Goal: Information Seeking & Learning: Learn about a topic

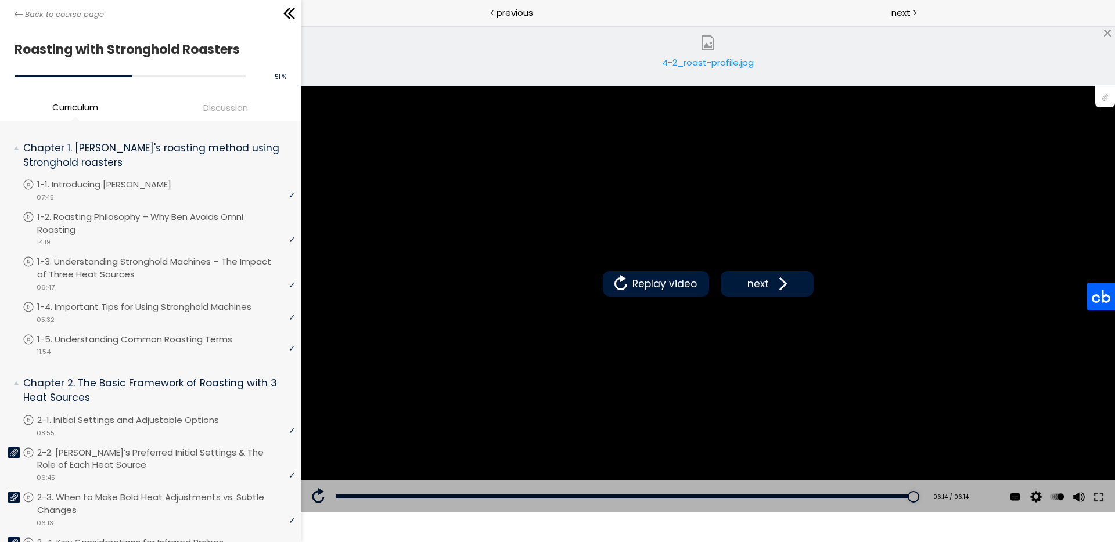
scroll to position [559, 0]
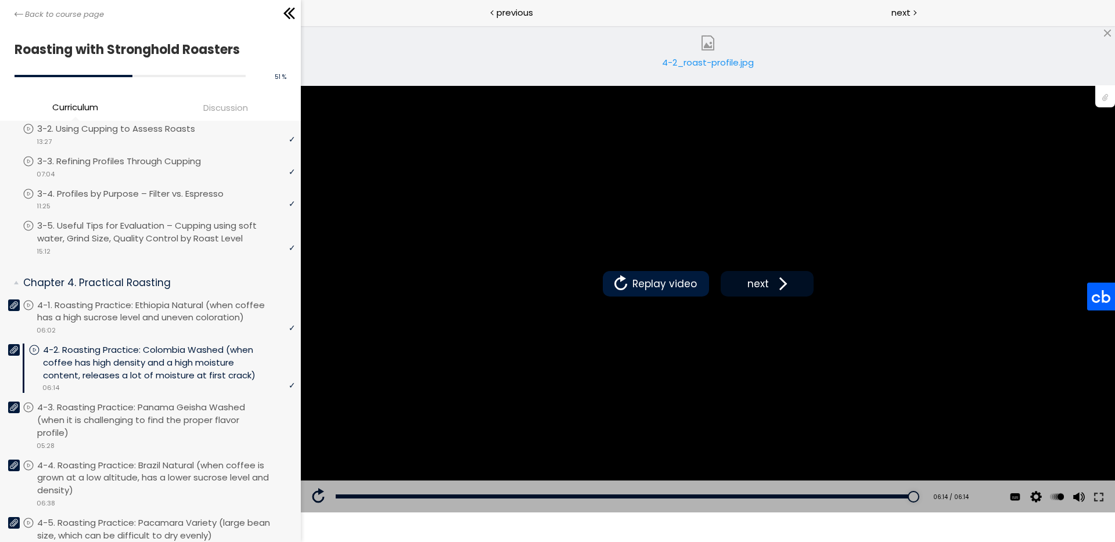
click at [782, 286] on span at bounding box center [780, 283] width 17 height 17
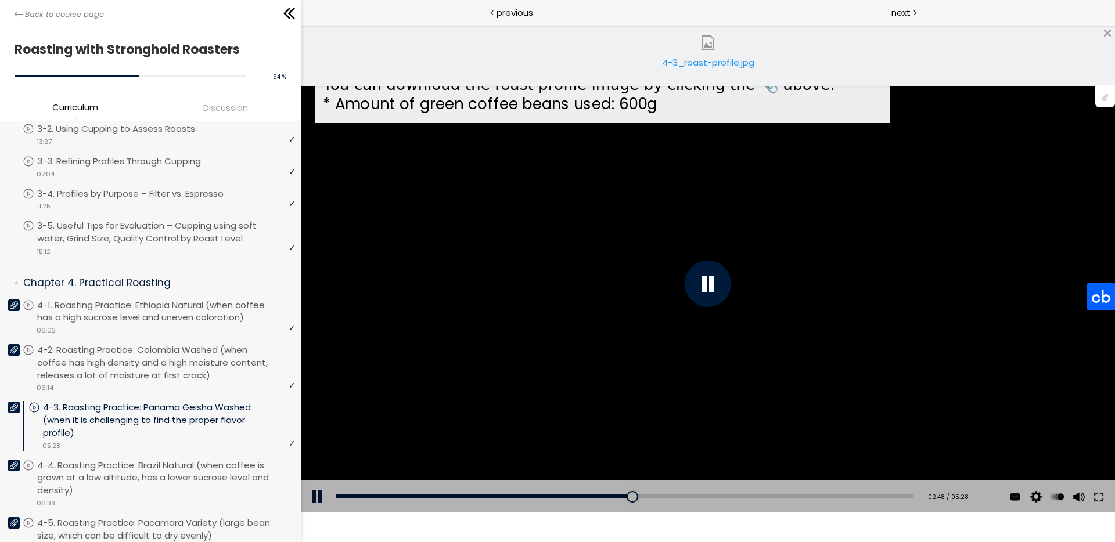
click at [728, 60] on div "4-3_roast-profile.jpg" at bounding box center [708, 67] width 99 height 23
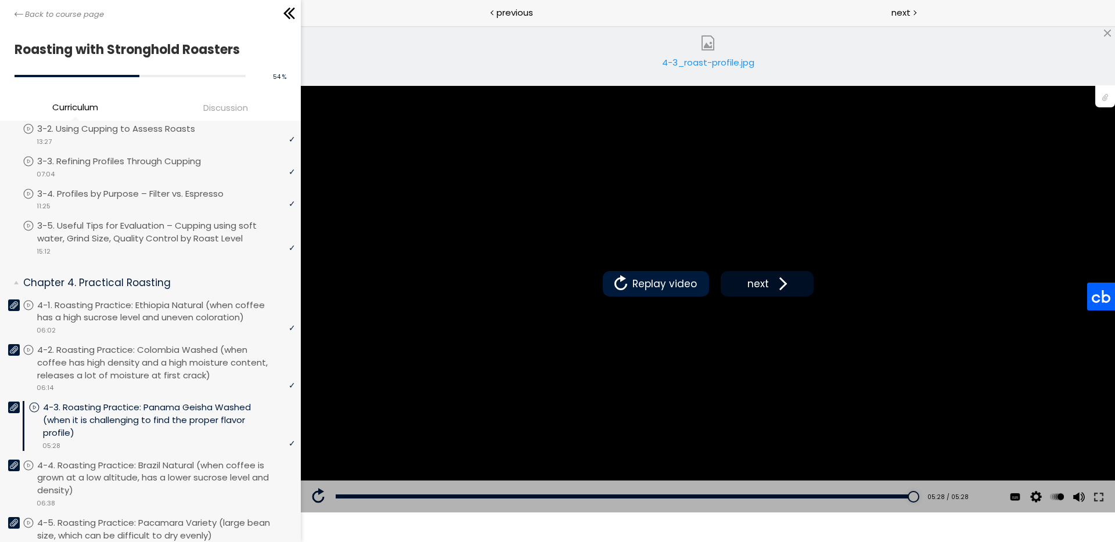
click at [750, 288] on span "next" at bounding box center [758, 283] width 27 height 15
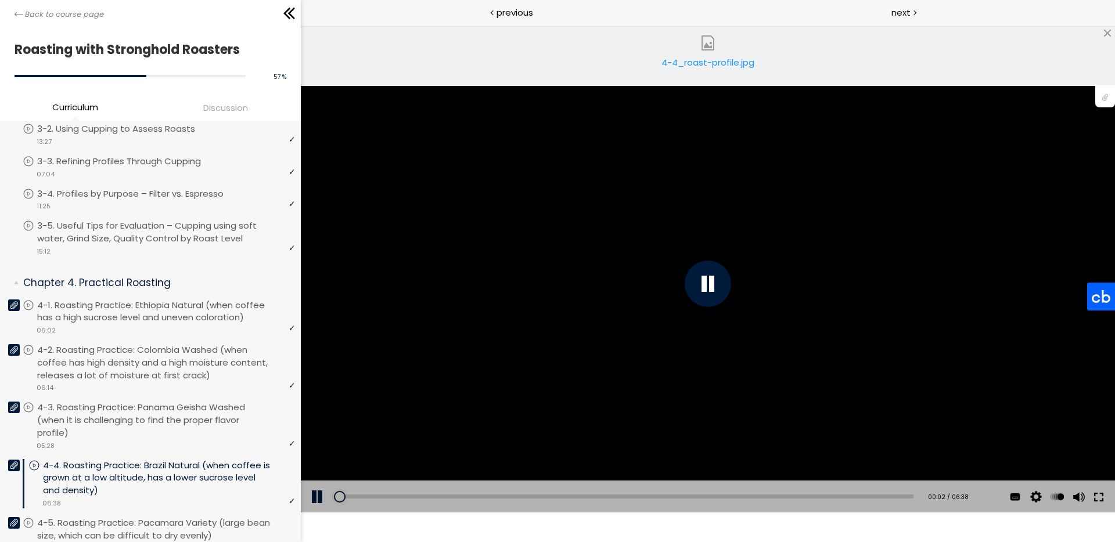
click at [1104, 496] on button at bounding box center [1098, 497] width 21 height 33
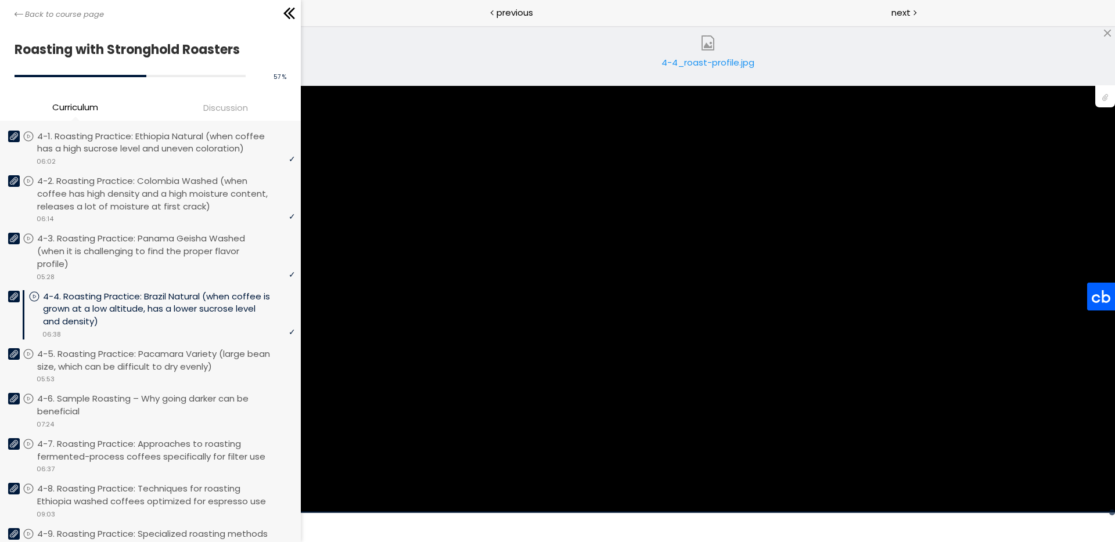
scroll to position [789, 0]
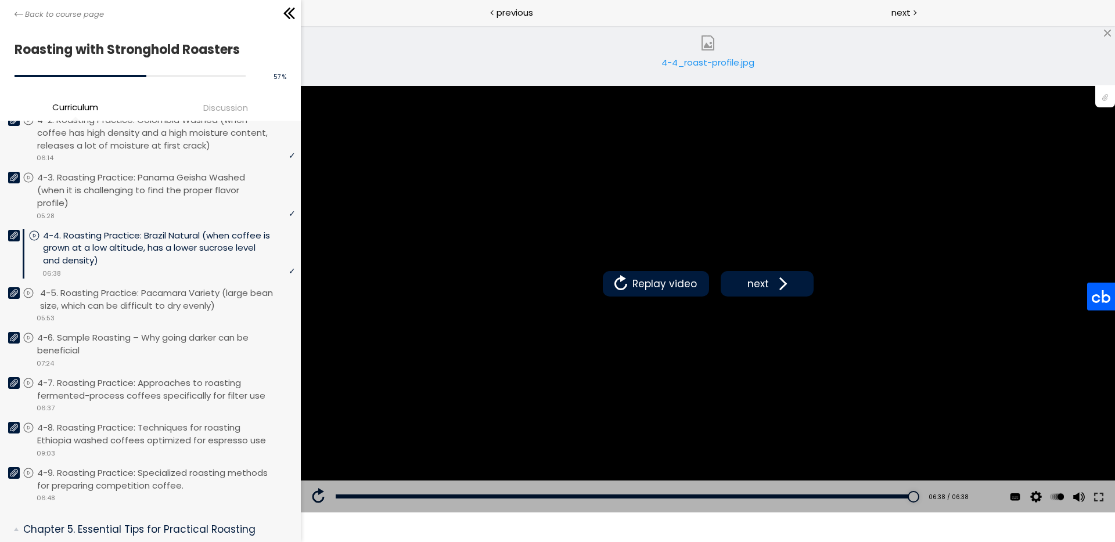
click at [124, 288] on p "4-5. Roasting Practice: Pacamara Variety (large bean size, which can be difficu…" at bounding box center [169, 300] width 258 height 26
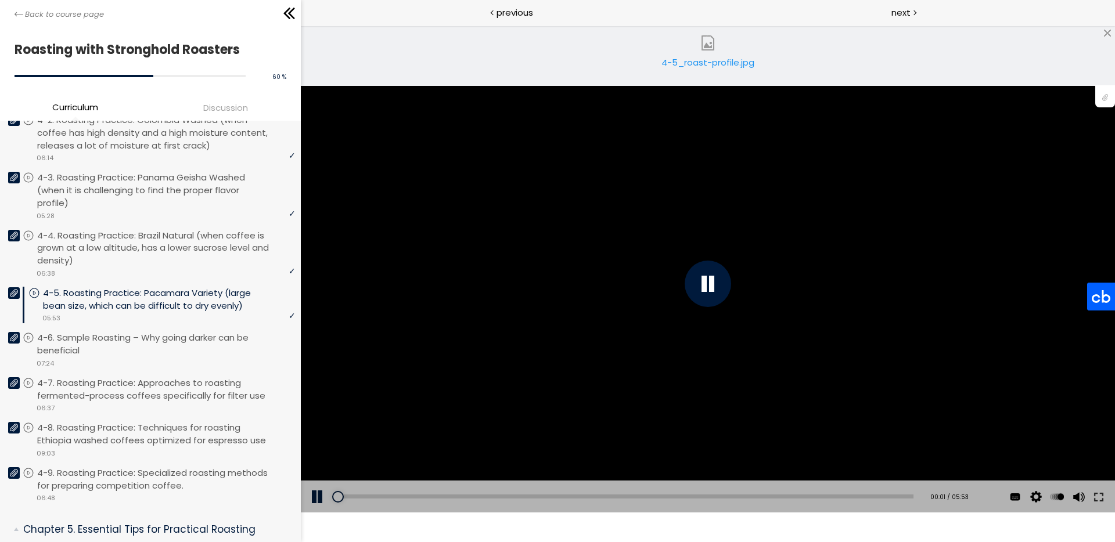
click at [887, 493] on div "Add chapter 05:44" at bounding box center [625, 497] width 578 height 33
click at [888, 496] on div "05:44" at bounding box center [625, 497] width 578 height 4
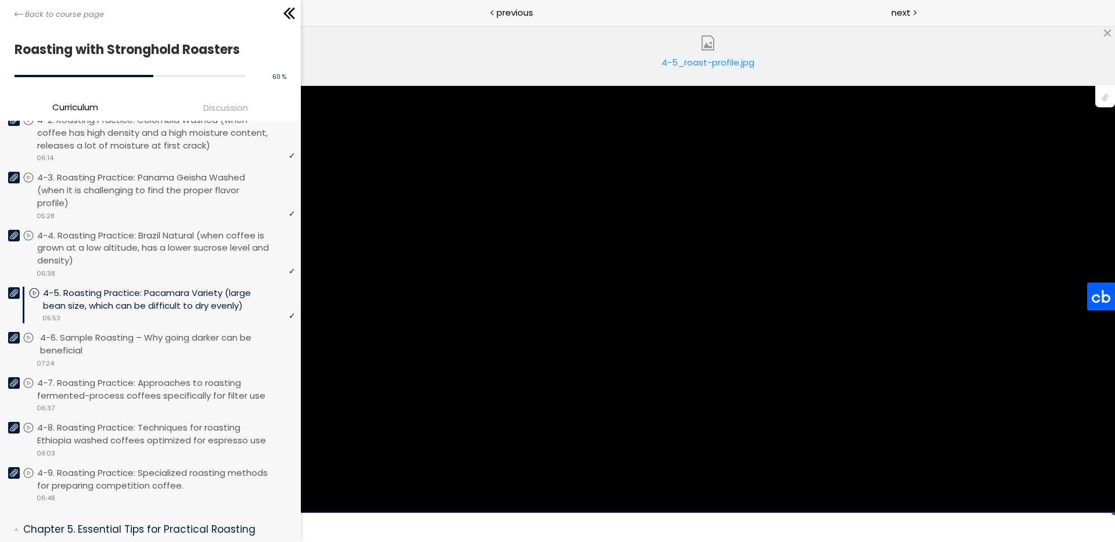
click at [108, 332] on p "4-6. Sample Roasting – Why going darker can be beneficial" at bounding box center [169, 345] width 258 height 26
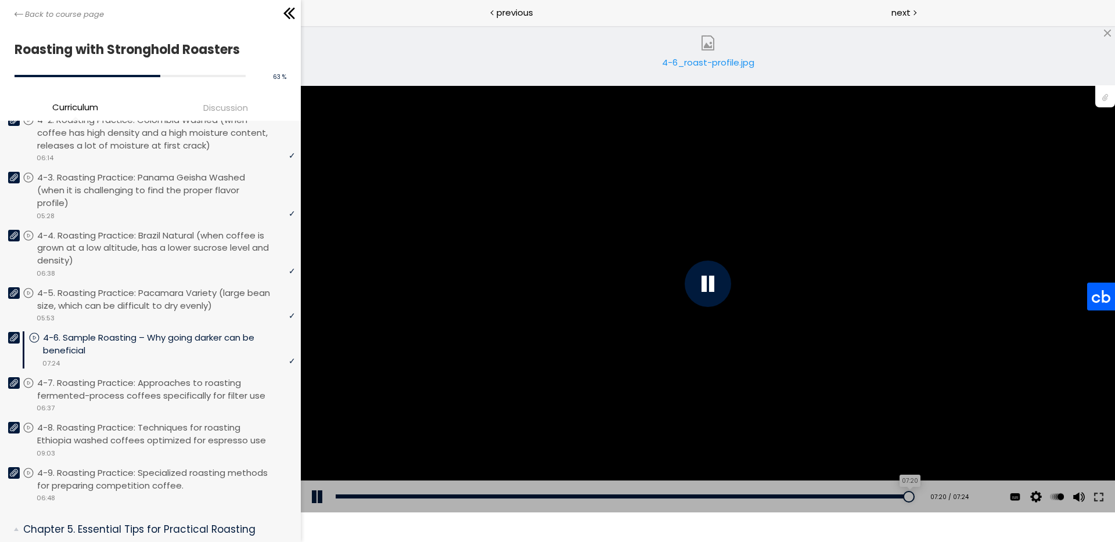
click at [897, 495] on div "07:20" at bounding box center [625, 497] width 578 height 4
click at [152, 377] on p "4-7. Roasting Practice: Approaches to roasting fermented-process coffees specif…" at bounding box center [169, 390] width 258 height 26
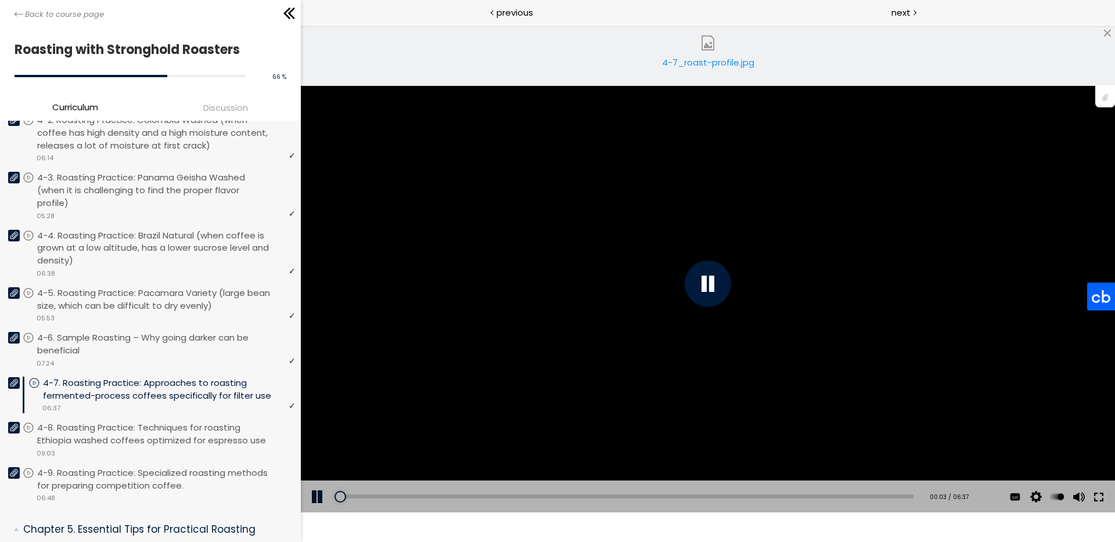
click at [1101, 494] on button at bounding box center [1098, 497] width 21 height 33
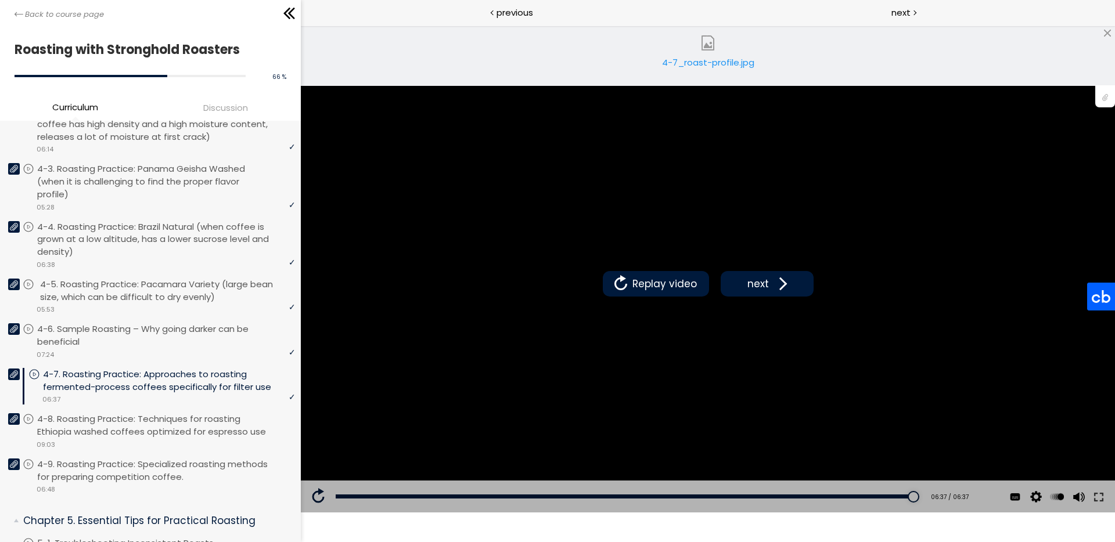
scroll to position [792, 0]
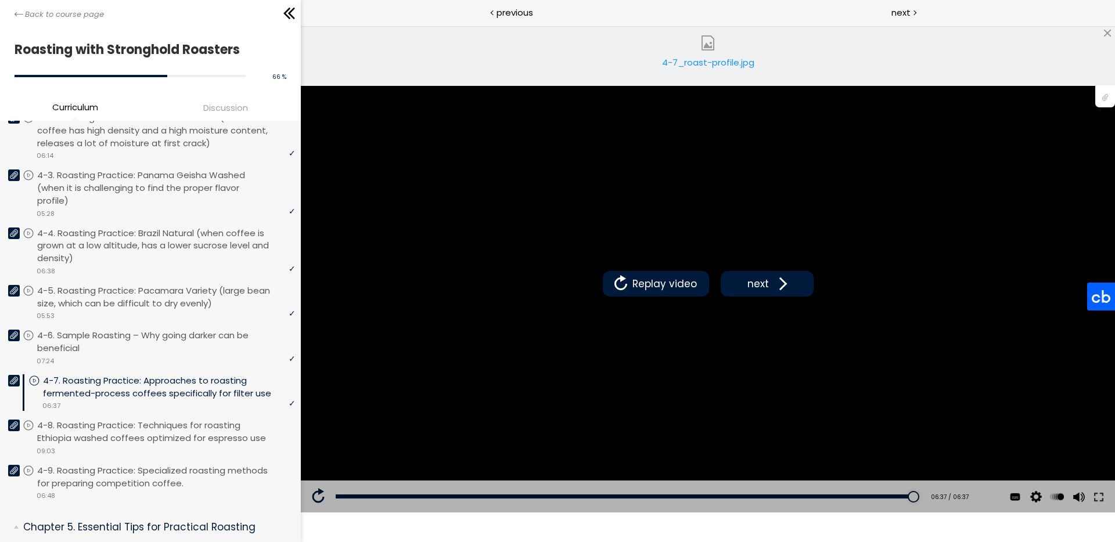
click at [705, 58] on div "4-7_roast-profile.jpg" at bounding box center [708, 67] width 99 height 23
